Goal: Information Seeking & Learning: Learn about a topic

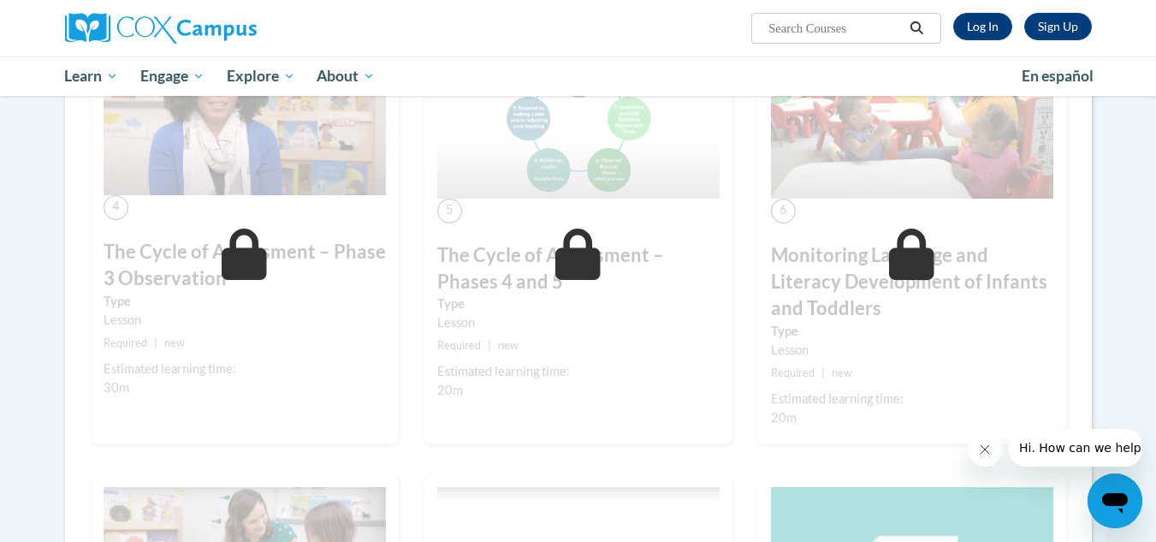
scroll to position [942, 0]
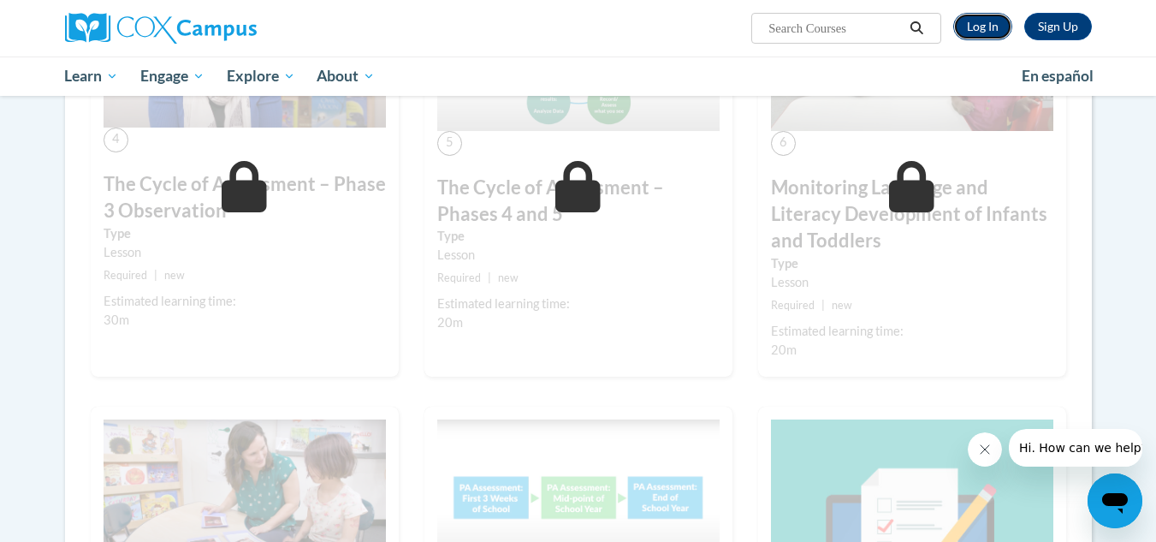
click at [979, 30] on link "Log In" at bounding box center [983, 26] width 59 height 27
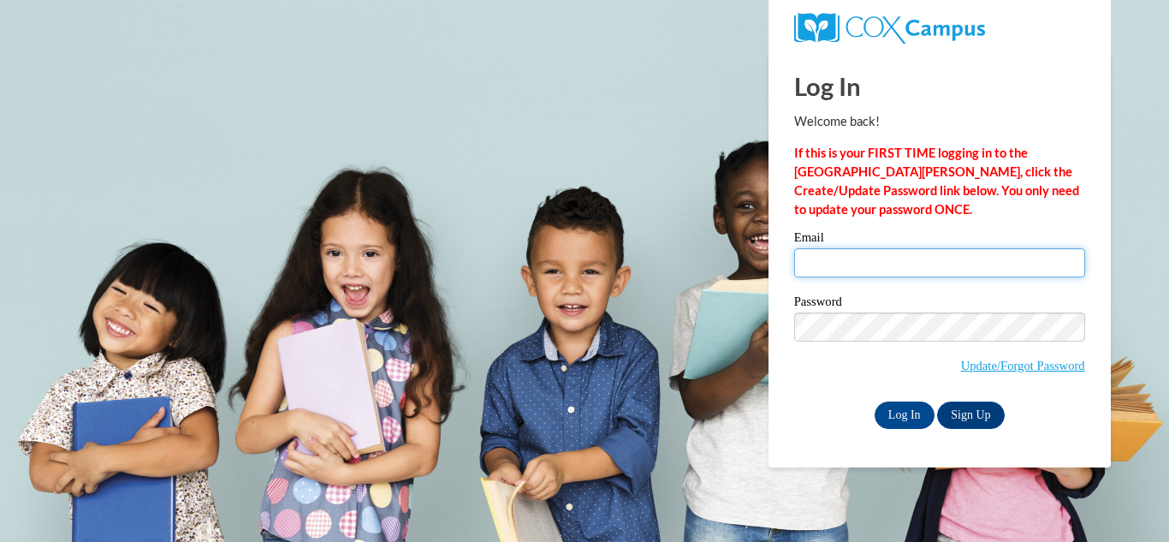
click at [871, 268] on input "Email" at bounding box center [939, 262] width 291 height 29
type input "summer.basham@fcafalcons.com"
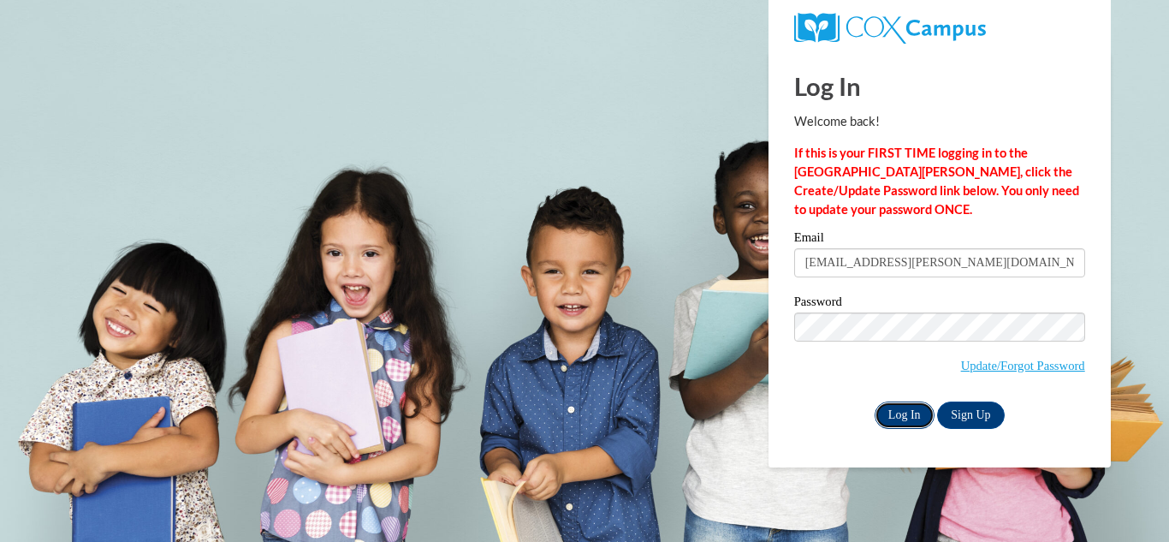
click at [907, 420] on input "Log In" at bounding box center [905, 414] width 60 height 27
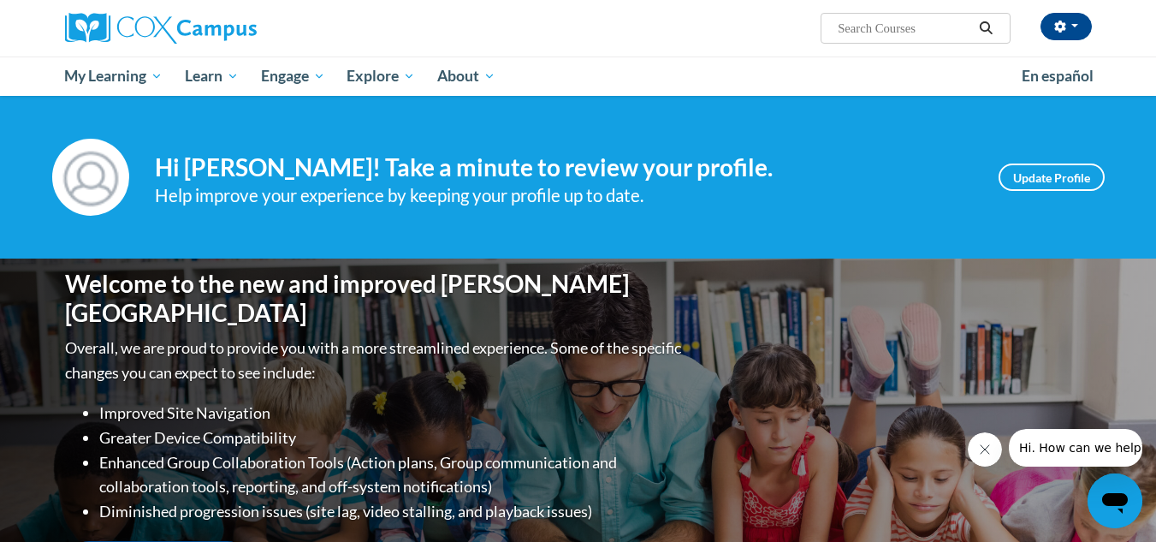
click at [901, 401] on div "Welcome to the new and improved Cox Campus Overall, we are proud to provide you…" at bounding box center [578, 430] width 1079 height 342
drag, startPoint x: 901, startPoint y: 401, endPoint x: 468, endPoint y: 12, distance: 581.3
click at [468, 12] on div "Summer Basham (America/Chicago UTC-05:00) My Profile Inbox My Transcripts Log O…" at bounding box center [754, 22] width 702 height 44
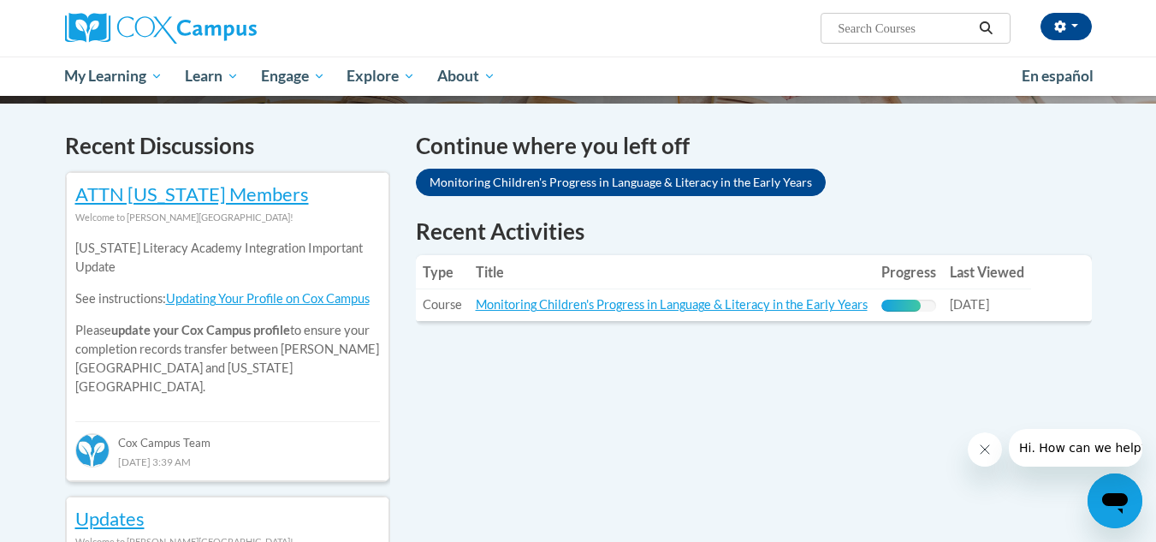
scroll to position [514, 0]
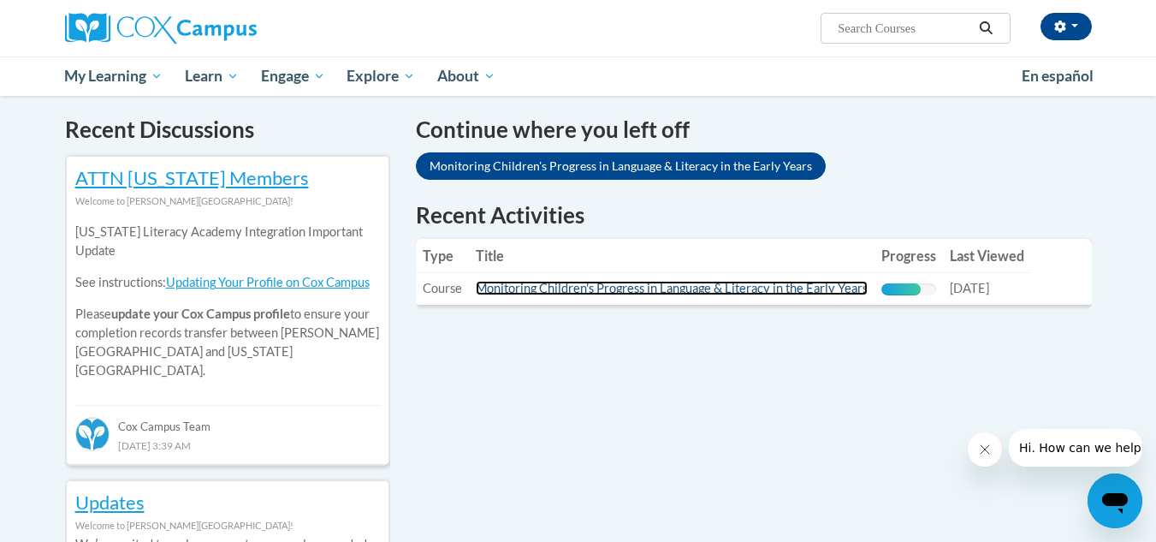
click at [650, 288] on link "Monitoring Children's Progress in Language & Literacy in the Early Years" at bounding box center [672, 288] width 392 height 15
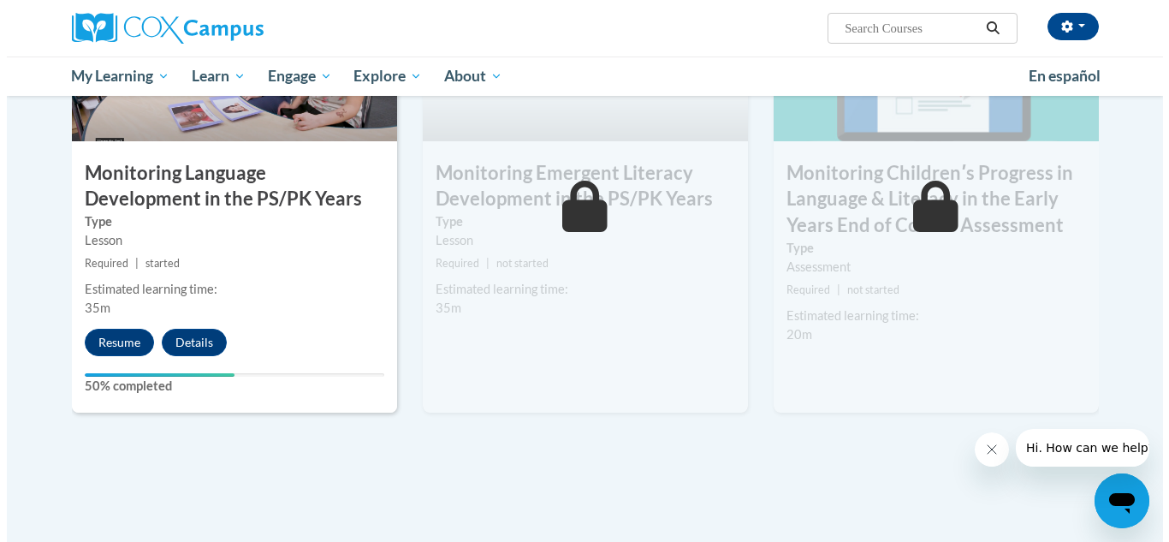
scroll to position [1541, 0]
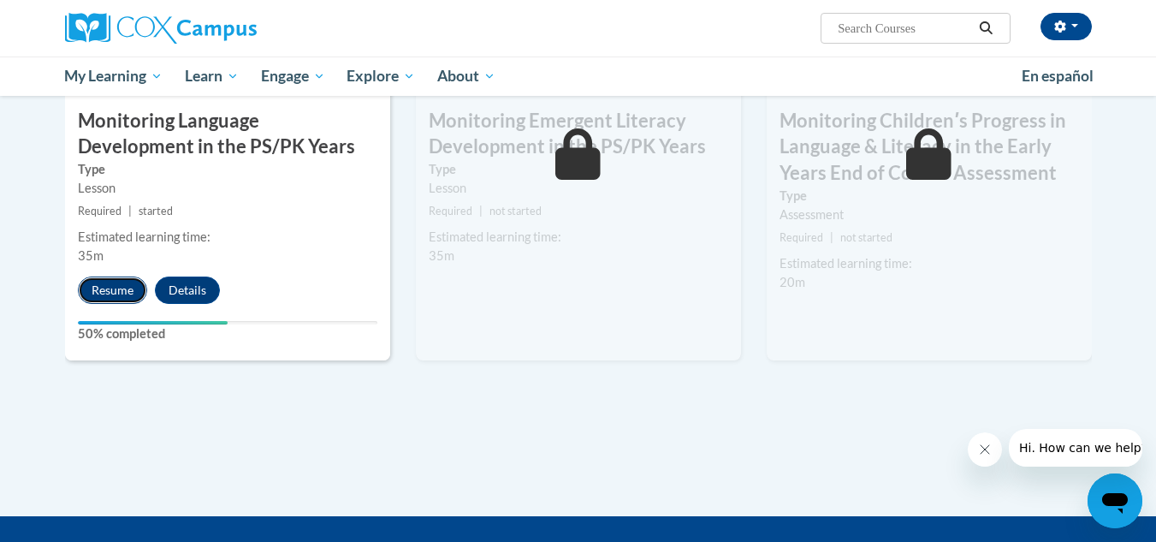
click at [124, 293] on button "Resume" at bounding box center [112, 289] width 69 height 27
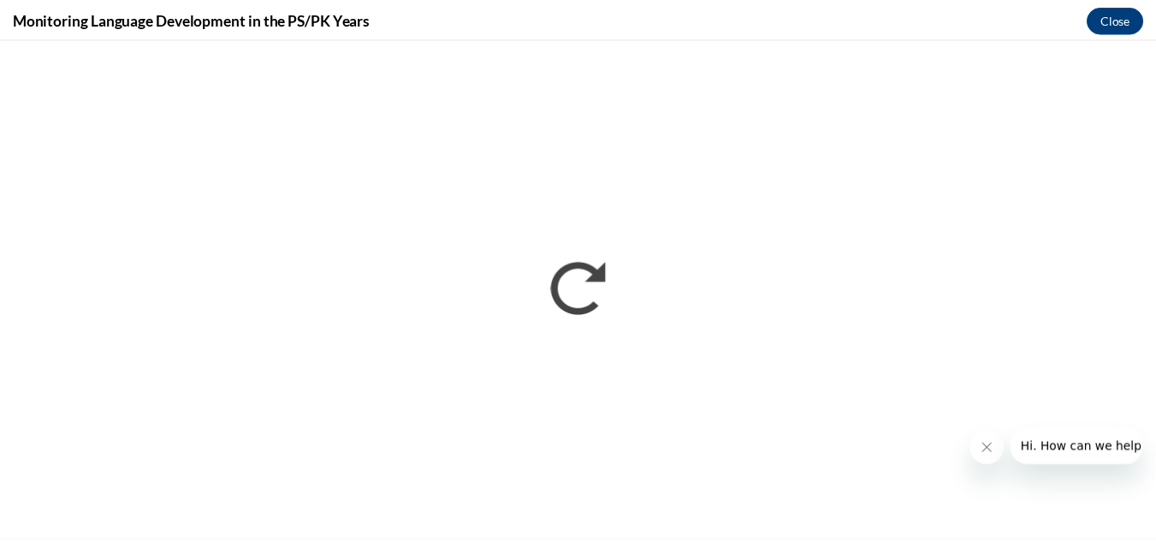
scroll to position [0, 0]
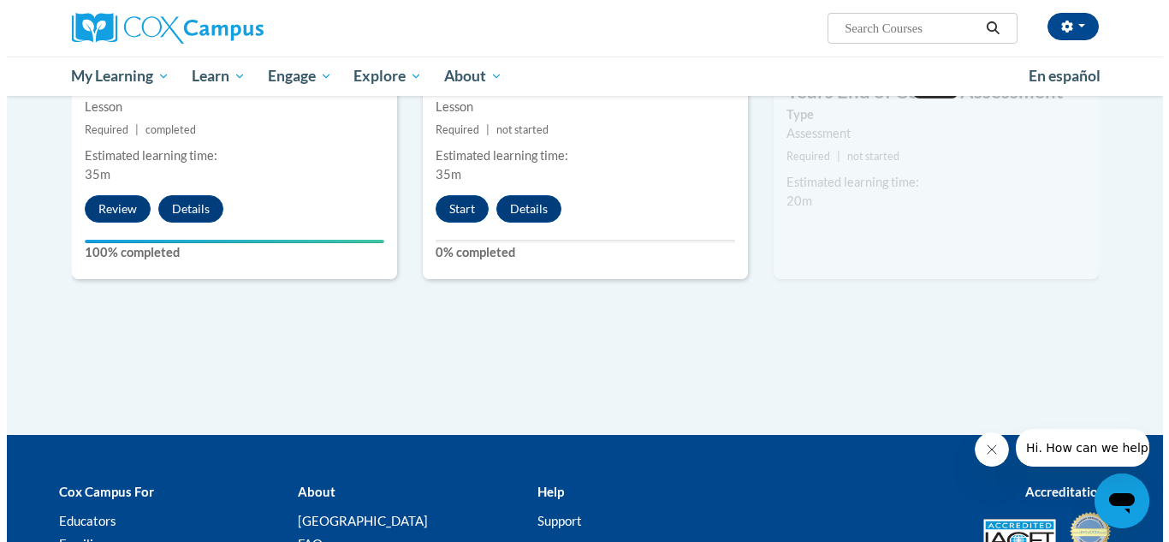
scroll to position [1540, 0]
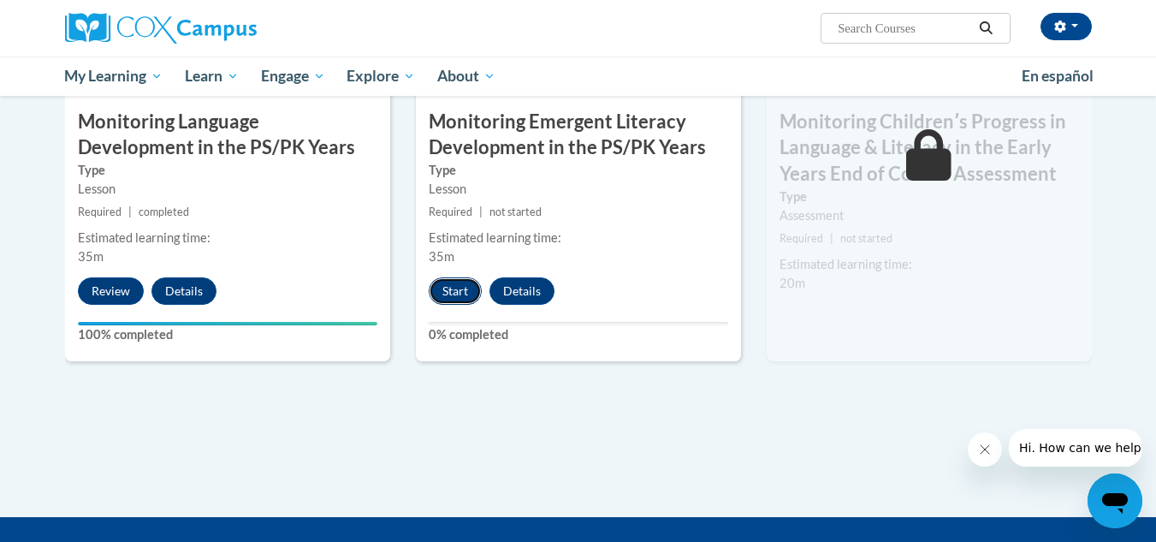
click at [459, 297] on button "Start" at bounding box center [455, 290] width 53 height 27
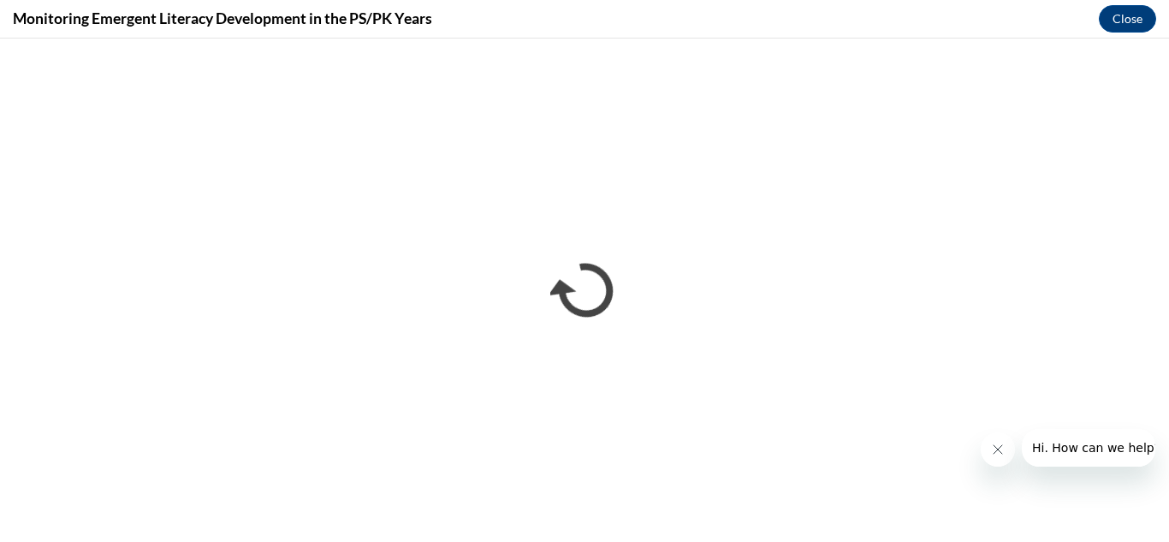
scroll to position [0, 0]
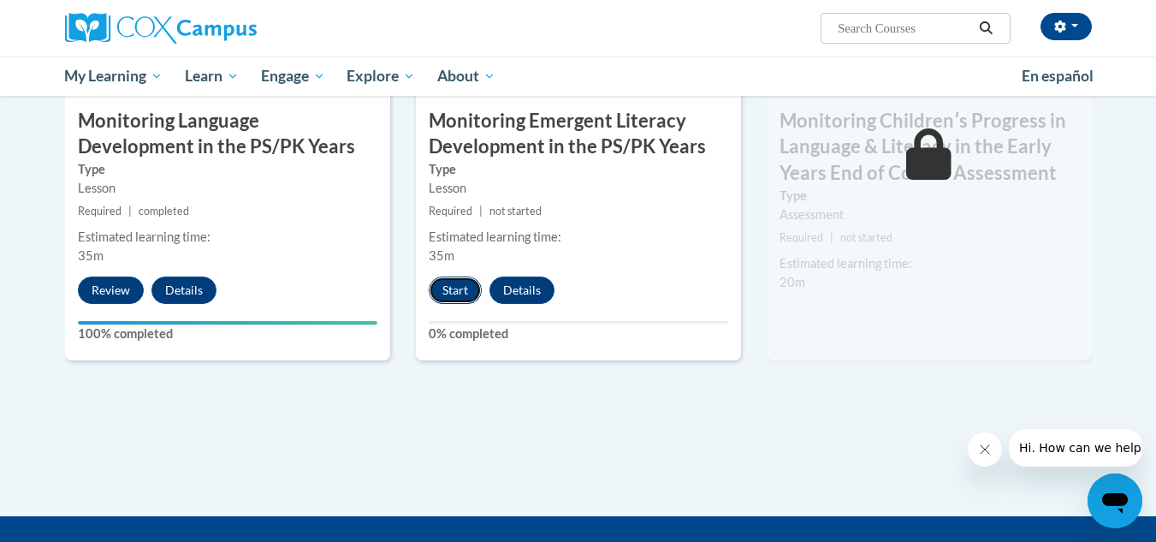
click at [469, 276] on button "Start" at bounding box center [455, 289] width 53 height 27
